Goal: Entertainment & Leisure: Consume media (video, audio)

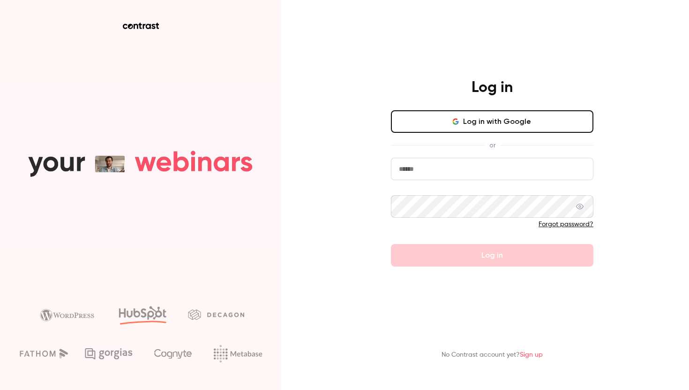
type input "**********"
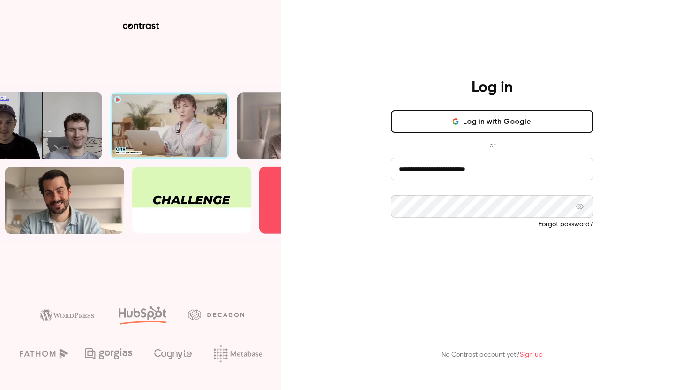
click at [415, 258] on button "Log in" at bounding box center [492, 255] width 203 height 23
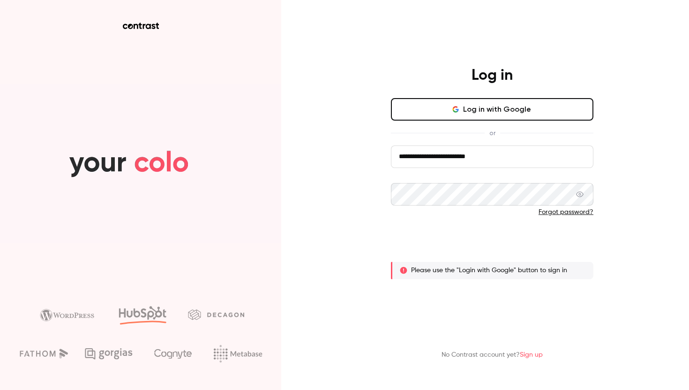
click at [466, 244] on button "Log in" at bounding box center [492, 243] width 203 height 23
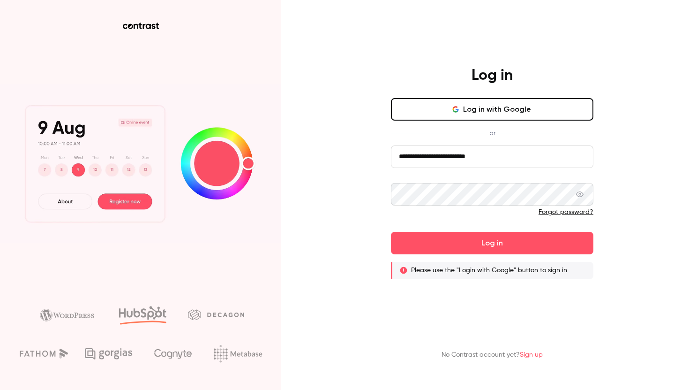
click at [501, 109] on button "Log in with Google" at bounding box center [492, 109] width 203 height 23
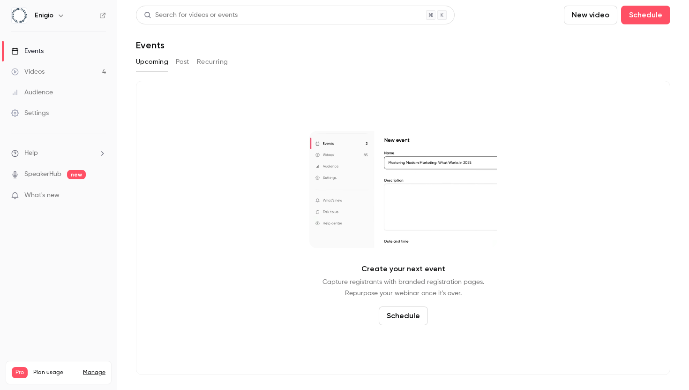
click at [43, 71] on div "Videos" at bounding box center [27, 71] width 33 height 9
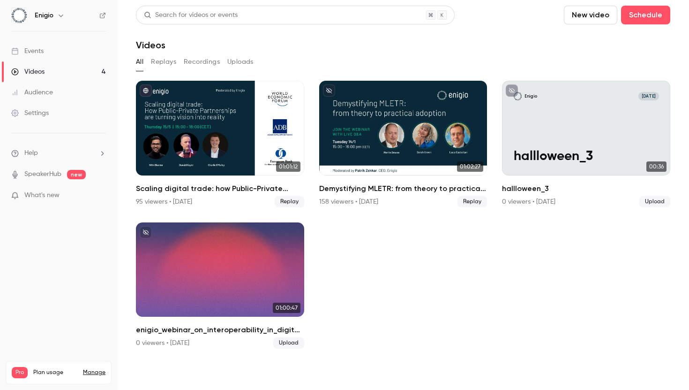
click at [43, 90] on div "Audience" at bounding box center [32, 92] width 42 height 9
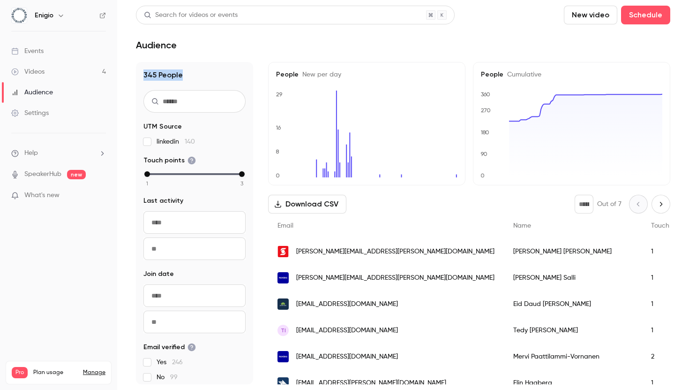
drag, startPoint x: 143, startPoint y: 74, endPoint x: 190, endPoint y: 74, distance: 47.4
click at [190, 74] on h1 "345 People" at bounding box center [194, 74] width 102 height 11
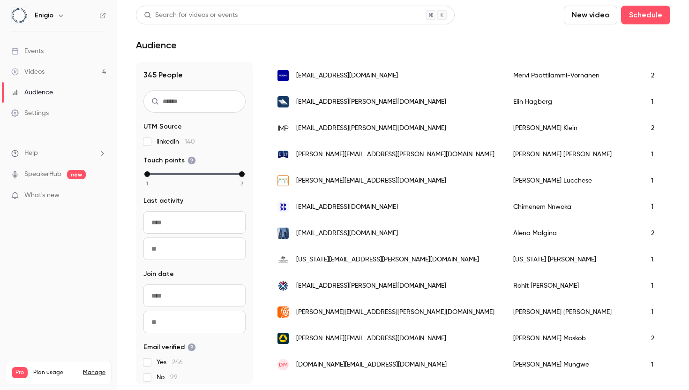
scroll to position [243, 0]
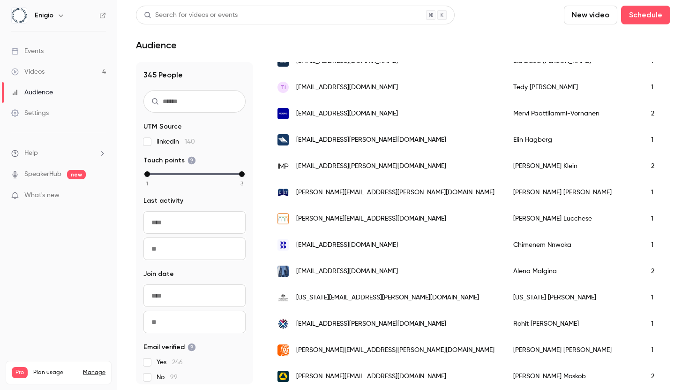
click at [395, 137] on span "[EMAIL_ADDRESS][PERSON_NAME][DOMAIN_NAME]" at bounding box center [371, 140] width 150 height 10
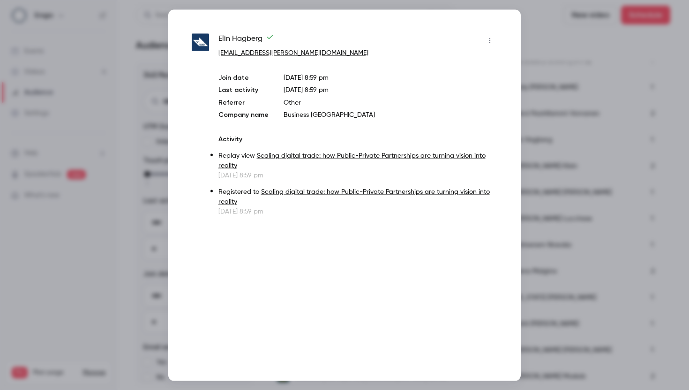
click at [588, 56] on div at bounding box center [344, 195] width 689 height 390
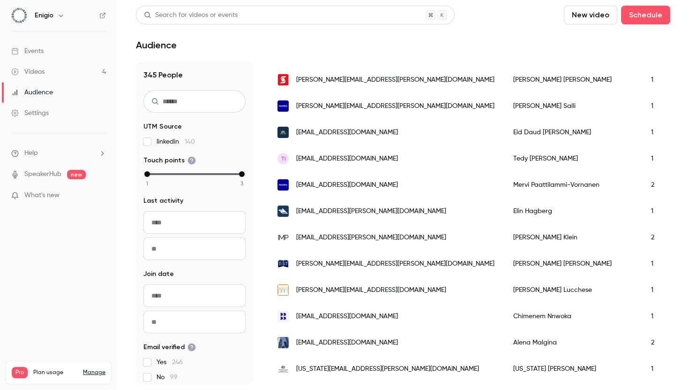
scroll to position [0, 0]
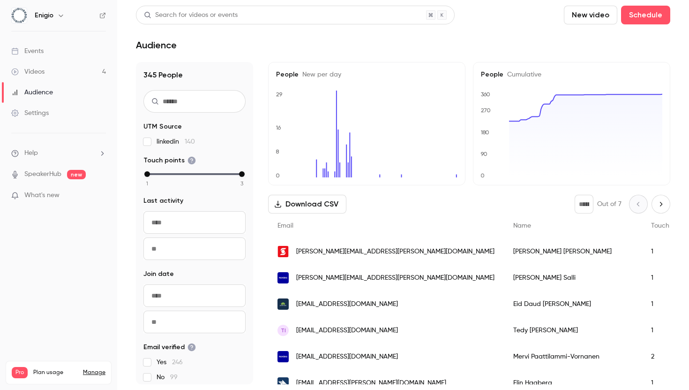
click at [30, 71] on div "Videos" at bounding box center [27, 71] width 33 height 9
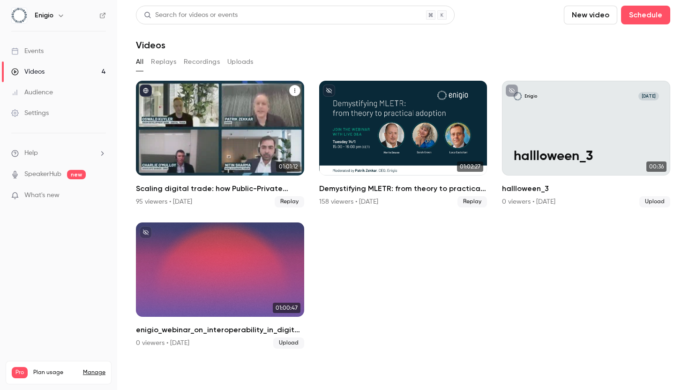
click at [236, 146] on div "Scaling digital trade: how Public-Private Partnerships are turning vision into …" at bounding box center [220, 128] width 168 height 95
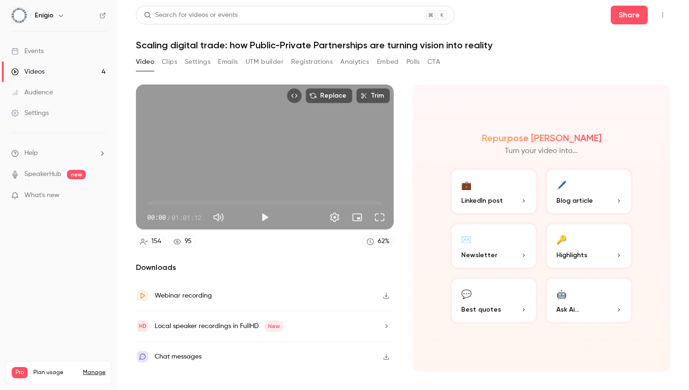
click at [228, 216] on button "Mute" at bounding box center [218, 217] width 19 height 19
type input "*"
drag, startPoint x: 148, startPoint y: 204, endPoint x: 153, endPoint y: 206, distance: 5.9
click at [153, 204] on span "01:35" at bounding box center [153, 203] width 3 height 3
click at [265, 220] on button "Play" at bounding box center [265, 217] width 19 height 19
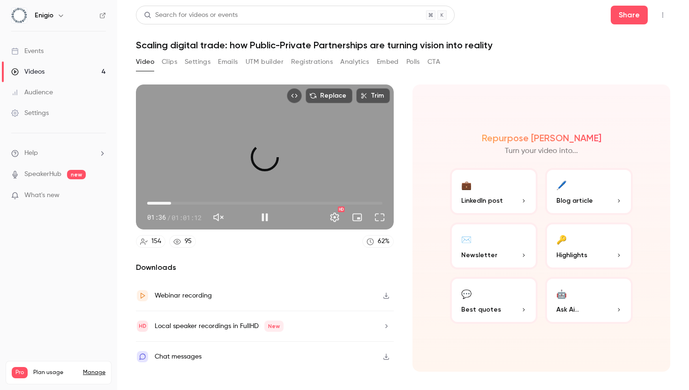
click at [171, 203] on span "06:13" at bounding box center [264, 202] width 235 height 15
click at [190, 201] on span "11:05" at bounding box center [264, 202] width 235 height 15
click at [216, 200] on span "17:55" at bounding box center [264, 202] width 235 height 15
click at [239, 201] on span "23:46" at bounding box center [264, 202] width 235 height 15
click at [269, 203] on span "31:34" at bounding box center [264, 202] width 235 height 15
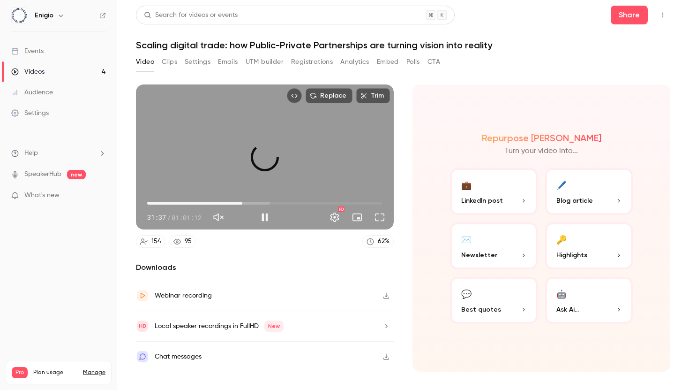
drag, startPoint x: 265, startPoint y: 203, endPoint x: 168, endPoint y: 202, distance: 97.5
click at [241, 202] on span "24:45" at bounding box center [242, 203] width 3 height 3
click at [164, 202] on span "04:16" at bounding box center [163, 203] width 3 height 3
click at [256, 199] on span "28:17" at bounding box center [264, 202] width 235 height 15
click at [263, 222] on button "Pause" at bounding box center [265, 217] width 19 height 19
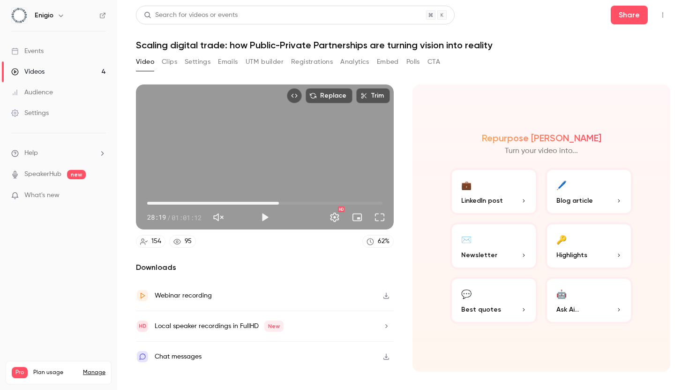
click at [279, 203] on span "34:15" at bounding box center [264, 202] width 235 height 15
click at [318, 201] on span "34:15" at bounding box center [264, 202] width 235 height 15
type input "******"
